Goal: Information Seeking & Learning: Learn about a topic

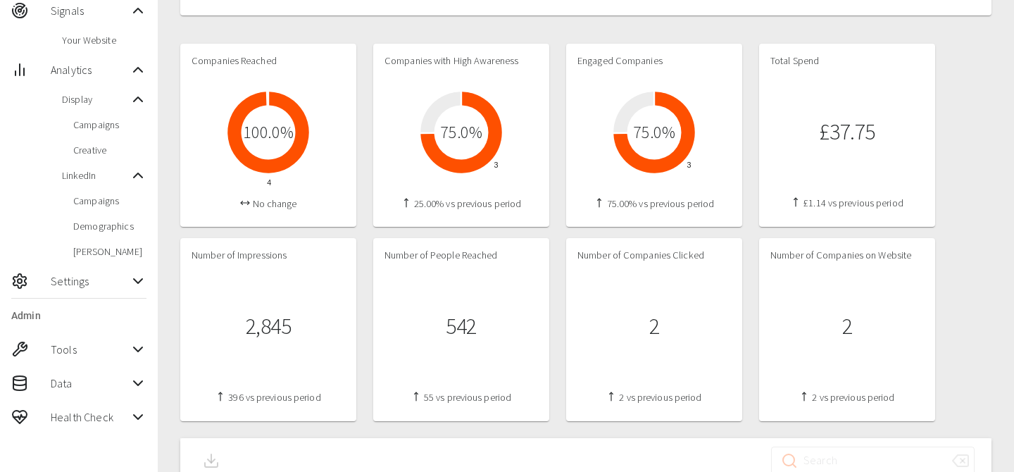
scroll to position [254, 0]
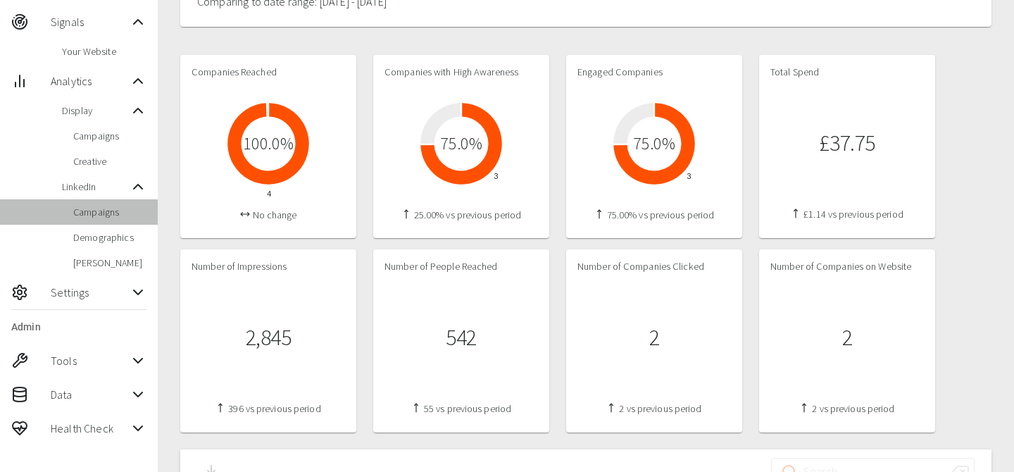
click at [94, 218] on span "Campaigns" at bounding box center [109, 212] width 73 height 14
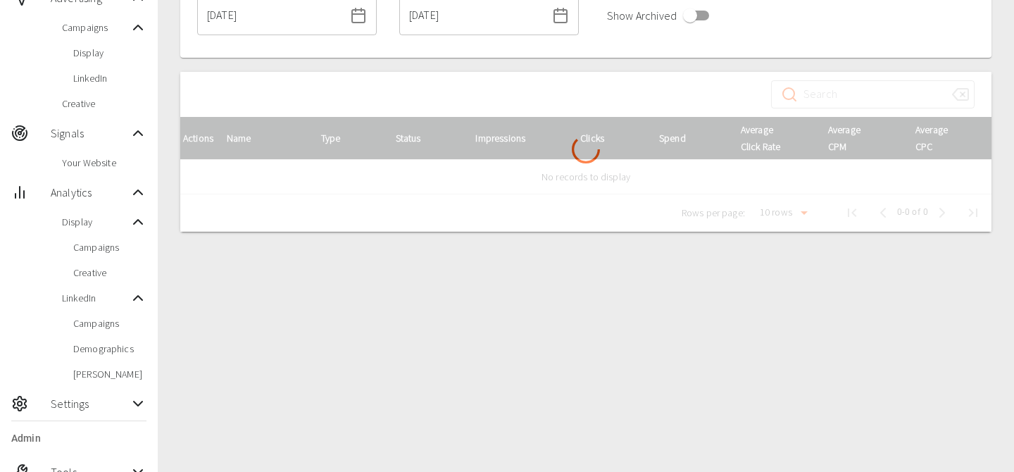
scroll to position [146, 0]
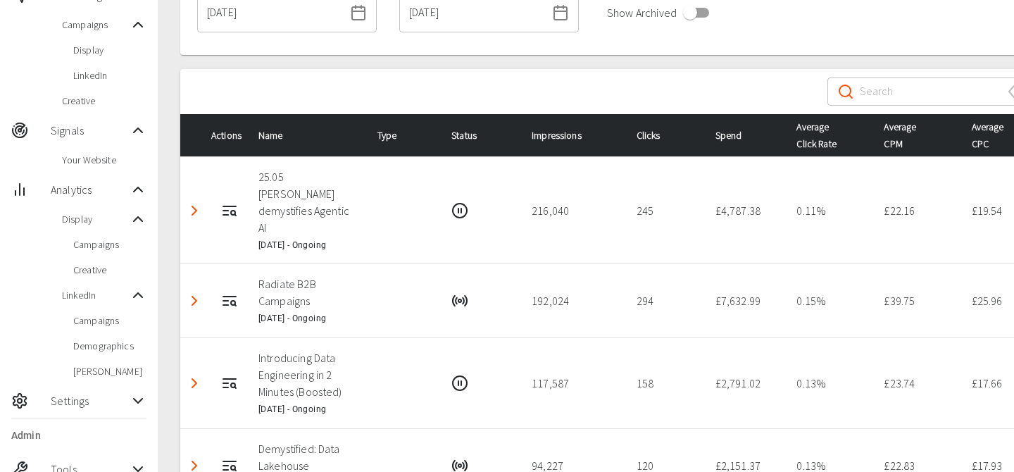
click at [109, 351] on span "Demographics" at bounding box center [109, 346] width 73 height 14
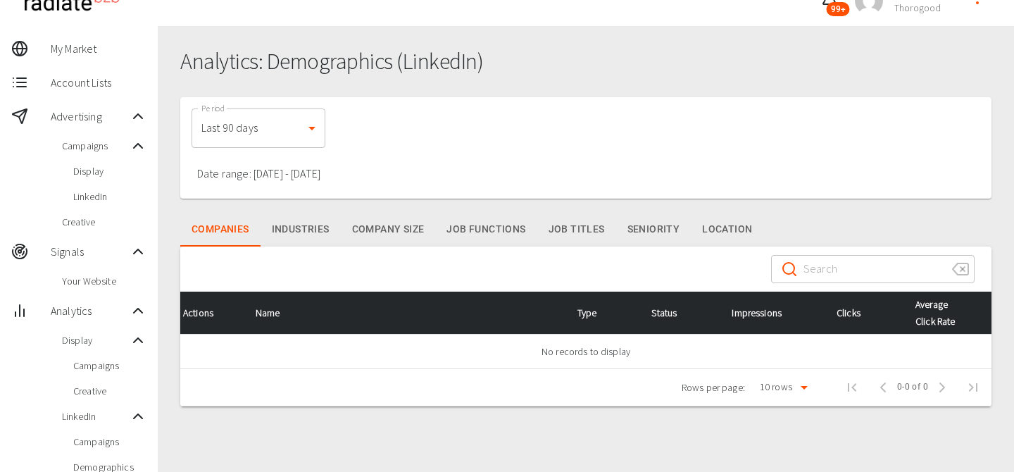
scroll to position [20, 0]
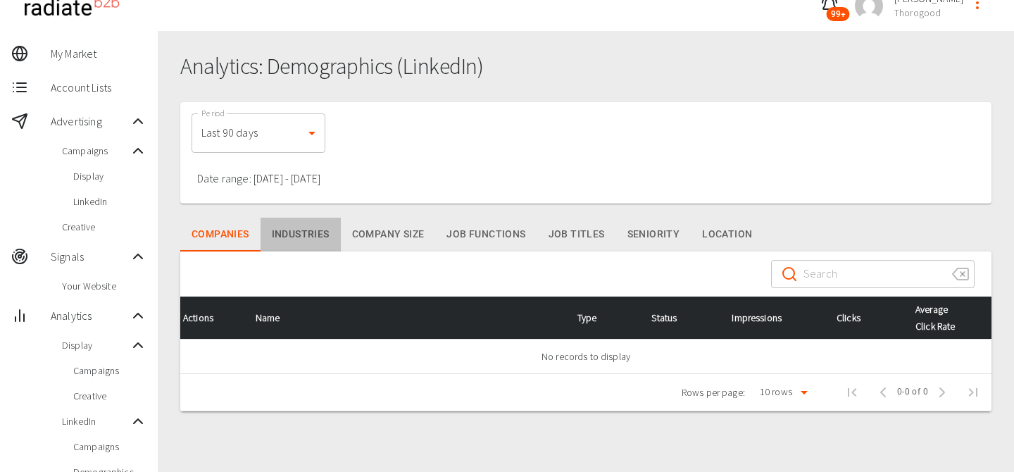
click at [310, 228] on button "Industries" at bounding box center [300, 234] width 80 height 34
click at [251, 234] on button "Companies" at bounding box center [220, 234] width 80 height 34
